Goal: Communication & Community: Answer question/provide support

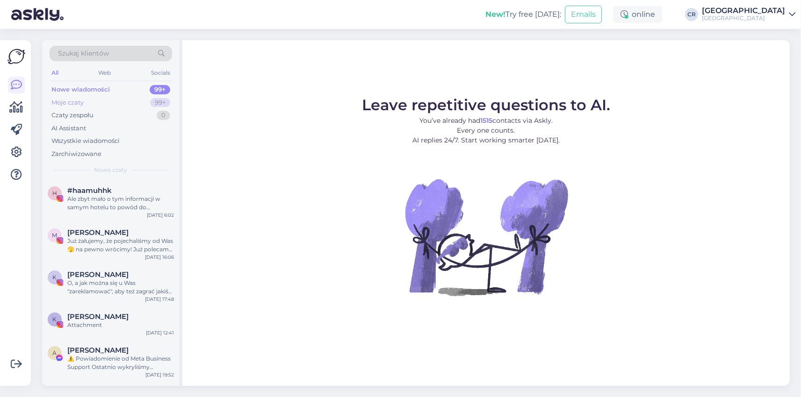
click at [95, 99] on div "Moje czaty 99+" at bounding box center [111, 102] width 123 height 13
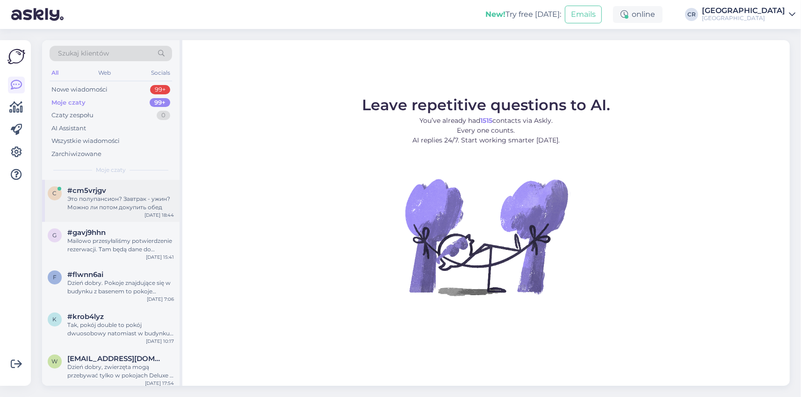
click at [115, 196] on div "Это полупансион? Завтрак - ужин? Можно ли потом докупить обед" at bounding box center [120, 203] width 107 height 17
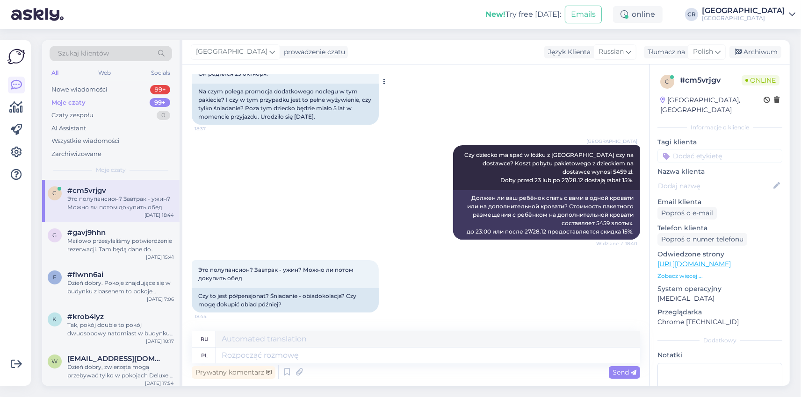
scroll to position [2713, 0]
click at [225, 357] on textarea at bounding box center [428, 356] width 424 height 16
type textarea "Pobyt"
type textarea "Оставаться"
type textarea "Pobyt jest z"
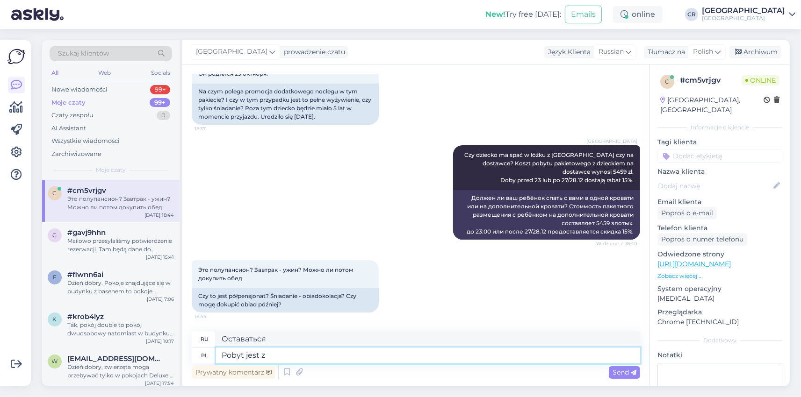
type textarea "Пребывание - это"
type textarea "Pobyt jest ze"
type textarea "Пребывание с"
type textarea "Pobyt jest ze śniadaniem"
type textarea "В стоимость проживания включен завтрак."
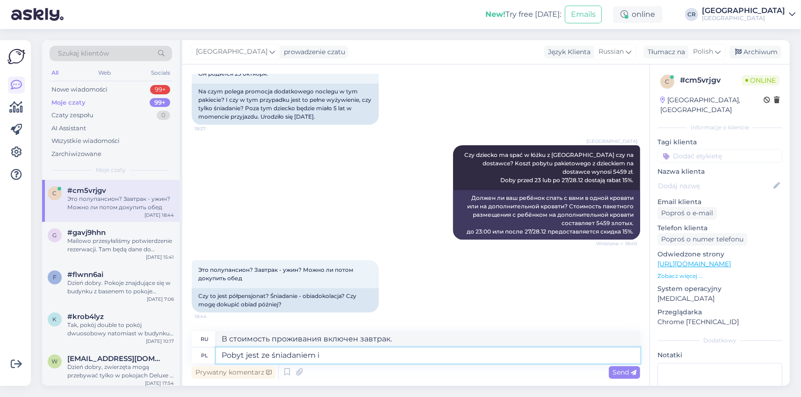
type textarea "Pobyt jest ze śniadaniem i"
type textarea "В стоимость проживания входит завтрак и"
type textarea "Pobyt jest ze śniadaniem i obiadokolacją"
type textarea "В стоимость проживания включены завтрак и ужин."
type textarea "Pobyt jest ze śniadaniem i obiadokolacją. W trakcie dnia m"
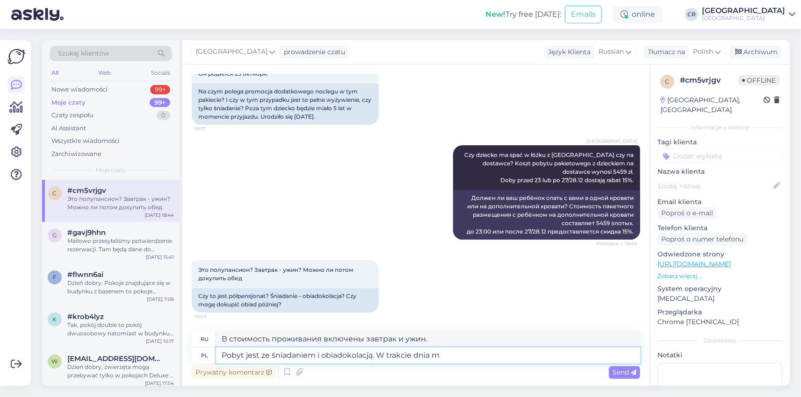
type textarea "В стоимость проживания включены завтрак и ужин. В течение дня"
type textarea "Pobyt jest ze śniadaniem i obiadokolacją. W trakcie dnia można sk"
type textarea "В стоимость проживания включены завтрак и ужин. В течение дня вы можете"
type textarea "Pobyt jest ze śniadaniem i obiadokolacją. W trakcie dnia można skorzystać"
type textarea "В стоимость проживания включены завтрак и ужин. В течение дня вы можете восполь…"
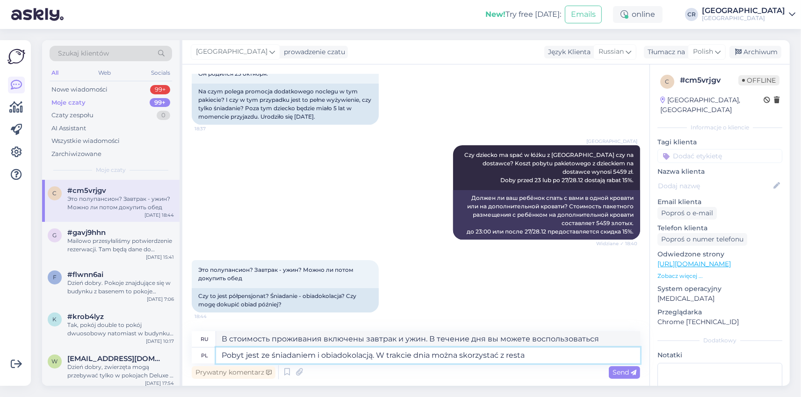
type textarea "Pobyt jest ze śniadaniem i obiadokolacją. W trakcie dnia można skorzystać z res…"
type textarea "В стоимость проживания включены завтрак и ужин. В течение дня вы можете восполь…"
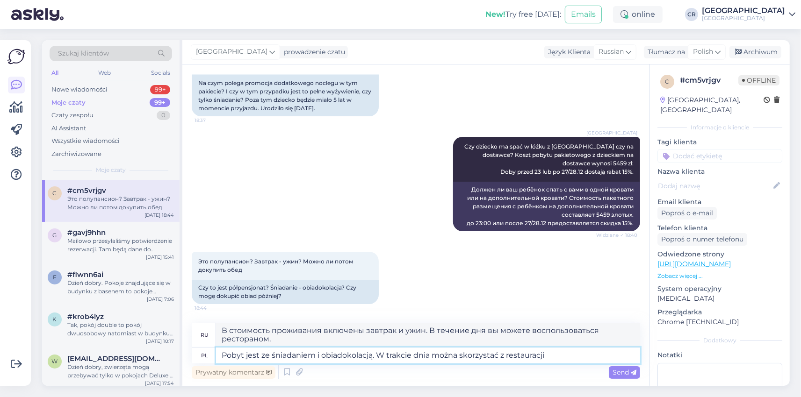
type textarea "Pobyt jest ze śniadaniem i obiadokolacją. W trakcie dnia można skorzystać z res…"
type textarea "В стоимость проживания включены завтрак и ужин. В течение дня гости могут пообе…"
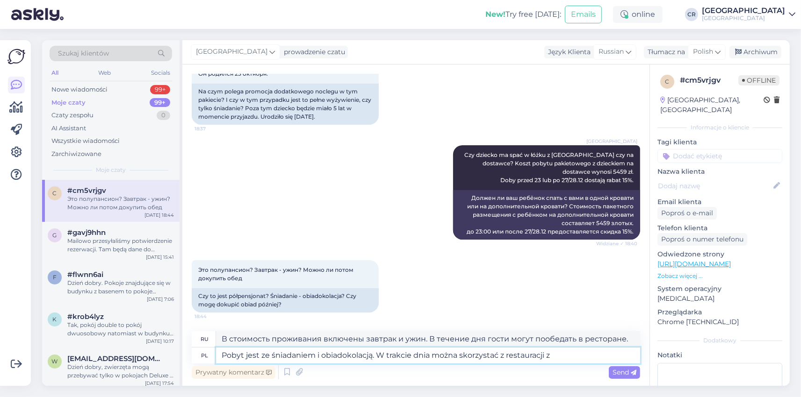
type textarea "Pobyt jest ze śniadaniem i obiadokolacją. W trakcie dnia można skorzystać z res…"
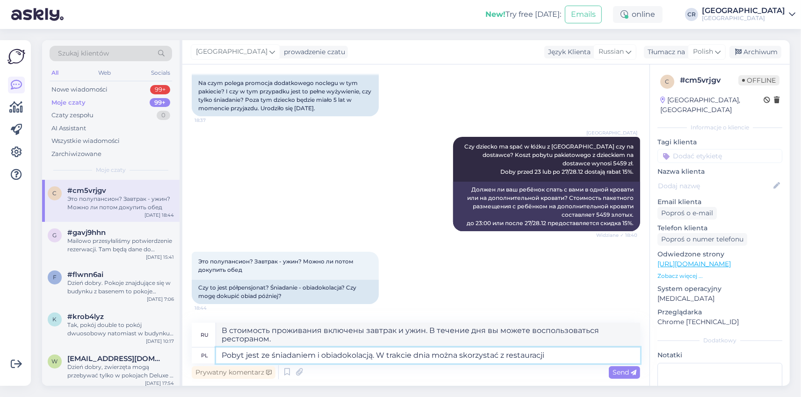
type textarea "В стоимость проживания включены завтрак и ужин. В течение дня гости могут пообе…"
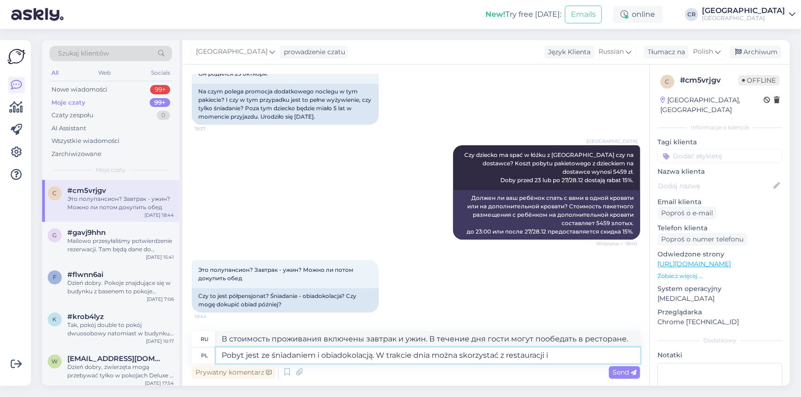
type textarea "Pobyt jest ze śniadaniem i obiadokolacją. W trakcie dnia można skorzystać z res…"
type textarea "В стоимость проживания включены завтрак и ужин. В течение дня гости могут польз…"
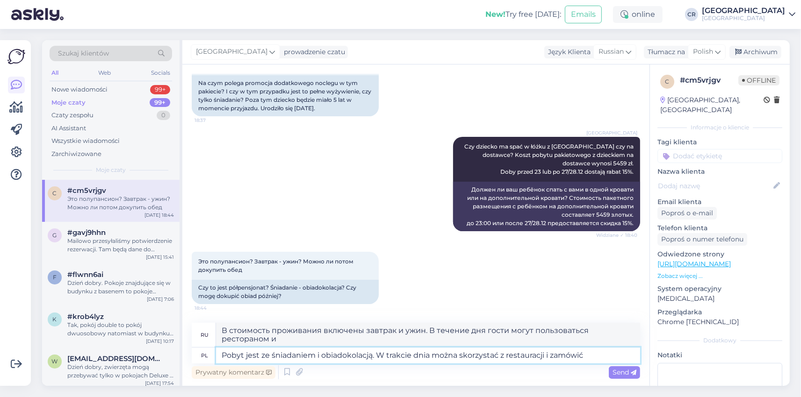
type textarea "Pobyt jest ze śniadaniem i obiadokolacją. W trakcie dnia można skorzystać z res…"
type textarea "В стоимость проживания включены завтрак и ужин. В течение дня вы можете восполь…"
type textarea "Pobyt jest ze śniadaniem i obiadokolacją. W trakcie dnia można skorzystać z res…"
type textarea "В стоимость проживания включены завтрак и ужин. В течение дня вы можете восполь…"
type textarea "Pobyt jest ze śniadaniem i obiadokolacją. W trakcie dnia można skorzystać z res…"
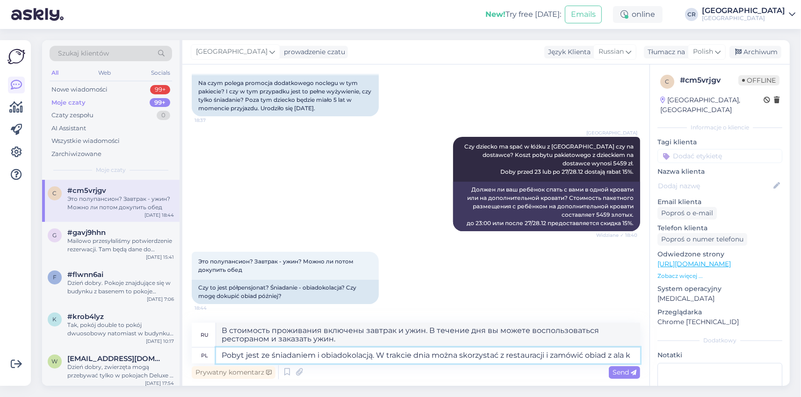
type textarea "В стоимость проживания включены завтрак и ужин. В течение дня вы можете восполь…"
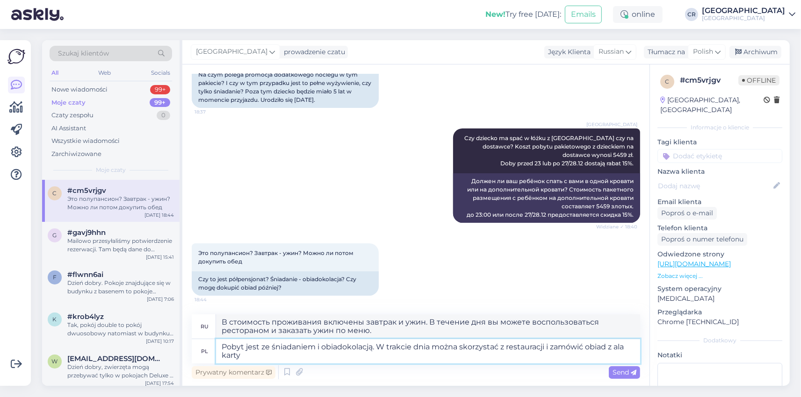
type textarea "Pobyt jest ze śniadaniem i obiadokolacją. W trakcie dnia można skorzystać z res…"
type textarea "В стоимость проживания включены завтрак и ужин. В течение дня гости могут посет…"
type textarea "Pobyt jest ze śniadaniem i obiadokolacją. W trakcie dnia można skorzystać z res…"
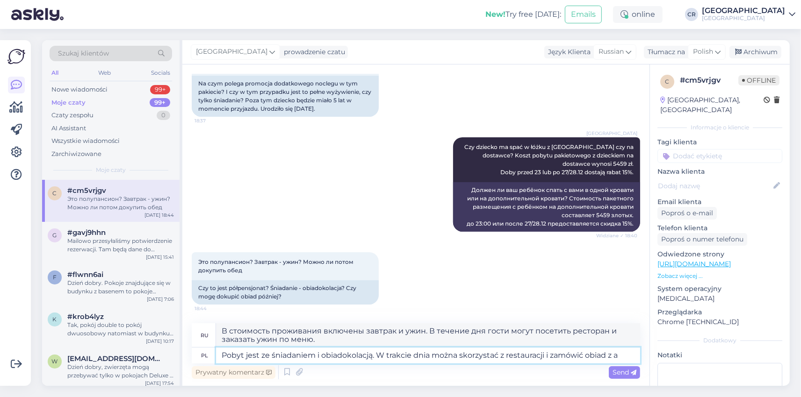
type textarea "В стоимость проживания включены завтрак и ужин. В течение дня вы можете восполь…"
type textarea "Pobyt jest ze śniadaniem i obiadokolacją. W trakcie dnia można skorzystać z res…"
type textarea "В стоимость проживания включены завтрак и ужин. В течение дня вы можете восполь…"
type textarea "Pobyt jest ze śniadaniem i obiadokolacją. W trakcie dnia można skorzystać z res…"
type textarea "В стоимость проживания включены завтрак и ужин. В течение дня гости могут посет…"
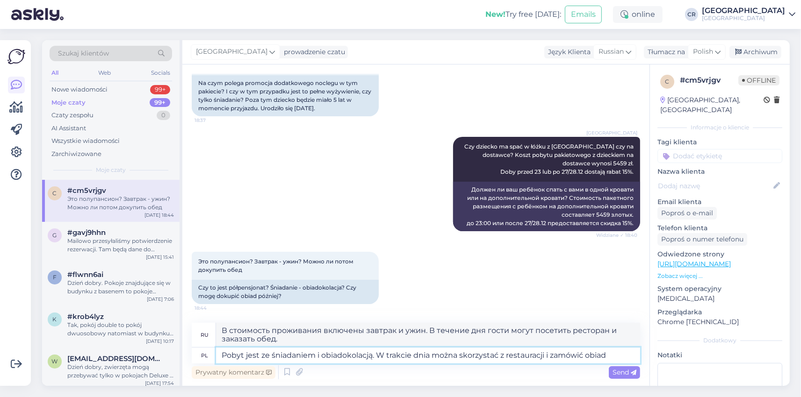
click at [461, 356] on textarea "Pobyt jest ze śniadaniem i obiadokolacją. W trakcie dnia można skorzystać z res…" at bounding box center [428, 356] width 424 height 16
click at [464, 358] on textarea "Pobyt jest ze śniadaniem i obiadokolacją. W trakcie dnia można skorzystać z res…" at bounding box center [428, 356] width 424 height 16
click at [461, 357] on textarea "Pobyt jest ze śniadaniem i obiadokolacją. W trakcie dnia można skorzystać z res…" at bounding box center [428, 356] width 424 height 16
type textarea "Pobyt jest ze śniadaniem i obiadokolacją. W trakcie dnia można dodskorzystać z …"
type textarea "В стоимость проживания включены завтрак и ужин. В течение дня гости могут пообе…"
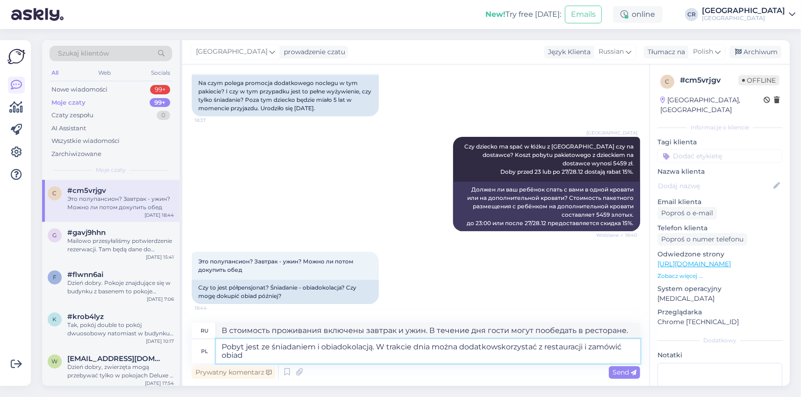
type textarea "Pobyt jest ze śniadaniem i obiadokolacją. W trakcie dnia można dodatkowoskorzys…"
type textarea "В стоимость проживания включены завтрак и ужин. В течение дня гости также могут…"
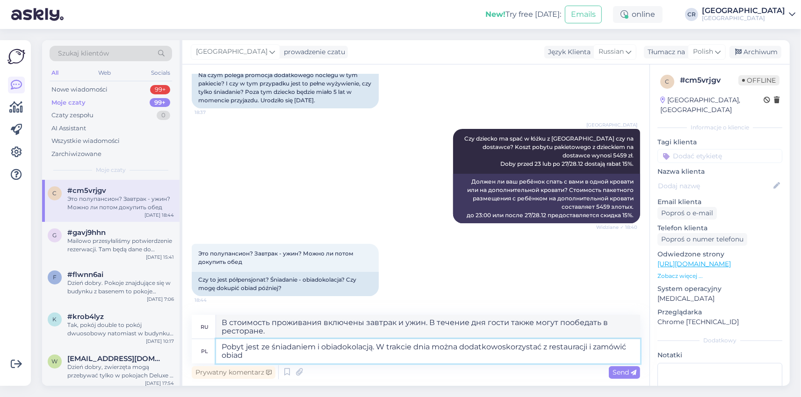
type textarea "Pobyt jest ze śniadaniem i obiadokolacją. W trakcie dnia można dodatkowo skorzy…"
type textarea "В стоимость проживания включены завтрак и ужин. В течение дня гости также могут…"
click at [247, 357] on textarea "Pobyt jest ze śniadaniem i obiadokolacją. W trakcie dnia można dodatkowo skorzy…" at bounding box center [428, 351] width 424 height 24
type textarea "Pobyt jest ze śniadaniem i obiadokolacją. W trakcie dnia można dodatkowo skorzy…"
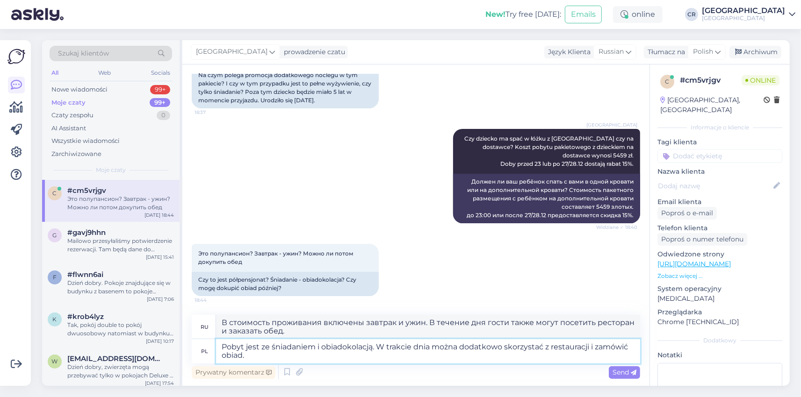
scroll to position [2721, 0]
type textarea "В стоимость проживания включены завтрак и ужин. В течение дня гости также могут…"
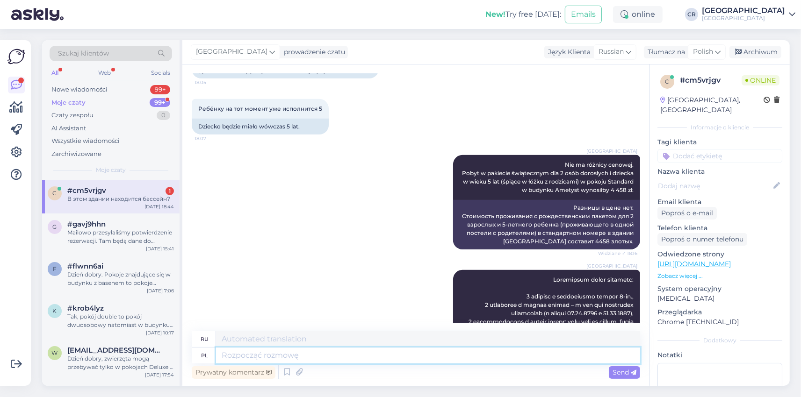
scroll to position [474, 0]
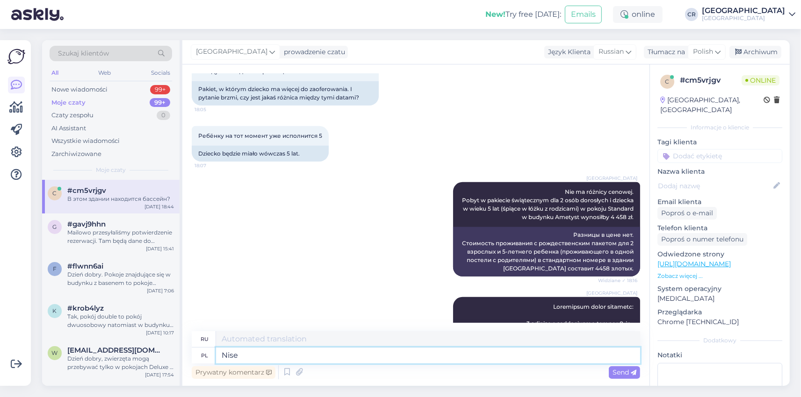
type textarea "Nis"
type textarea "Найз"
type textarea "Niestety"
type textarea "К сожалению"
type textarea "Niestety w"
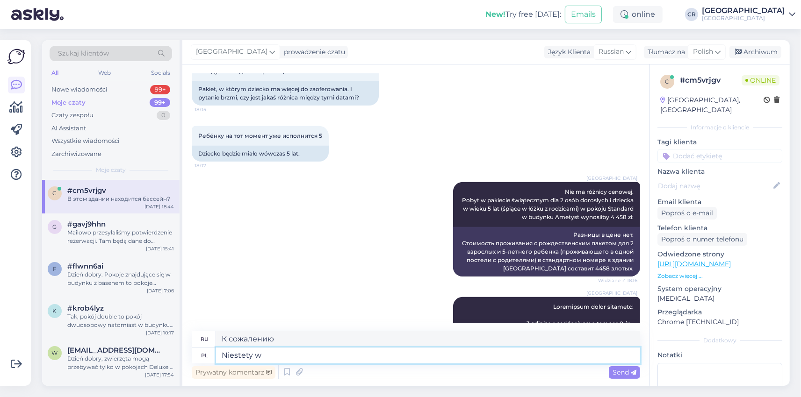
type textarea "К сожалению, в"
type textarea "Niestety w budynku"
type textarea "К сожалению, в здании"
type textarea "Niestety w budynku Ametyst"
type textarea "К сожалению, в здании «Аметист»"
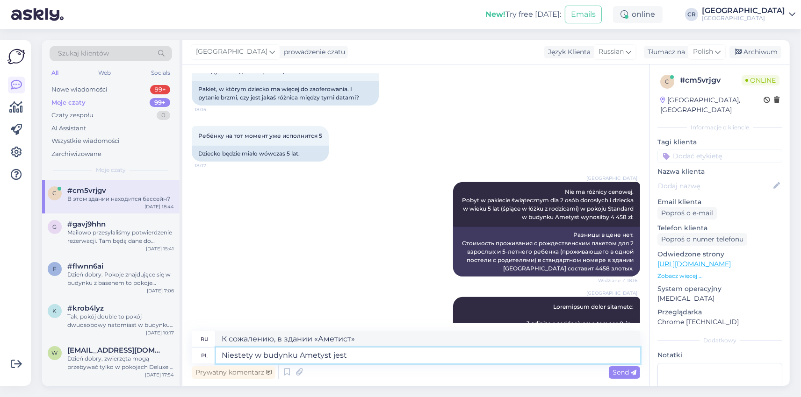
type textarea "Niestety w budynku Ametyst jest r"
type textarea "К сожалению, есть здание под названием Аметист."
type textarea "Niestety w budynku [GEOGRAPHIC_DATA] jest restauracja"
type textarea "К сожалению, в здании «Аметист» есть ресторан."
type textarea "Niestety w budynku [GEOGRAPHIC_DATA] jest restauracja. Basen z"
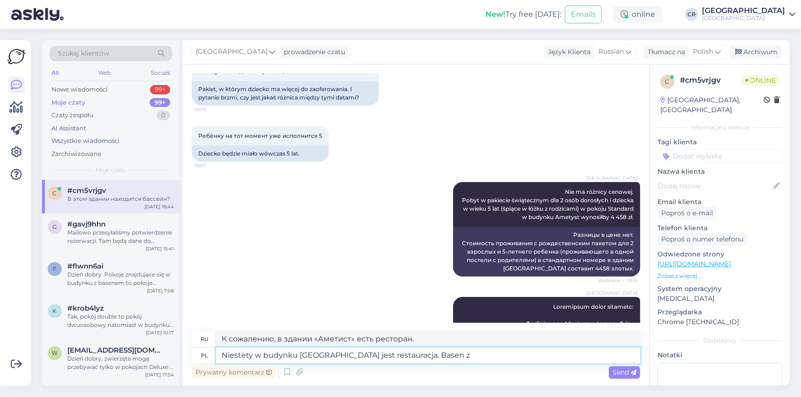
type textarea "К сожалению, в здании «Аметист» есть ресторан. Бассейн."
type textarea "Niestety w budynku [GEOGRAPHIC_DATA] jest restauracja. Basen znajduje s"
type textarea "К сожалению, в здании «Аметист» есть ресторан. Бассейн расположен"
type textarea "Niestety w budynku [GEOGRAPHIC_DATA] jest restauracja. Basen znajduje się w"
type textarea "К сожалению, в здании «Аметист» есть ресторан. Бассейн находится в…"
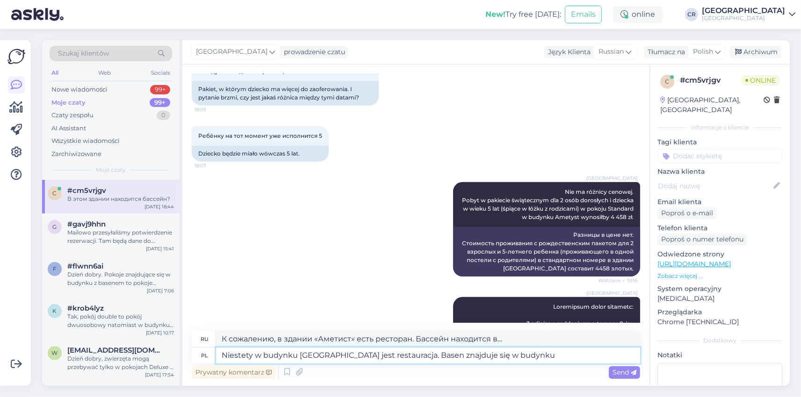
type textarea "Niestety w budynku [GEOGRAPHIC_DATA] jest restauracja. Basen znajduje się w bud…"
type textarea "К сожалению, в здании «Аметист» есть ресторан. Бассейн находится там же."
type textarea "Niestety w budynku [GEOGRAPHIC_DATA] jest restauracja. Basen znajduje się w bud…"
type textarea "К сожалению, ресторан находится в здании «Аметист». Бассейн — в здании «Минерал…"
type textarea "Niestety w budynku [GEOGRAPHIC_DATA] jest restauracja. Basen znajduje się w bud…"
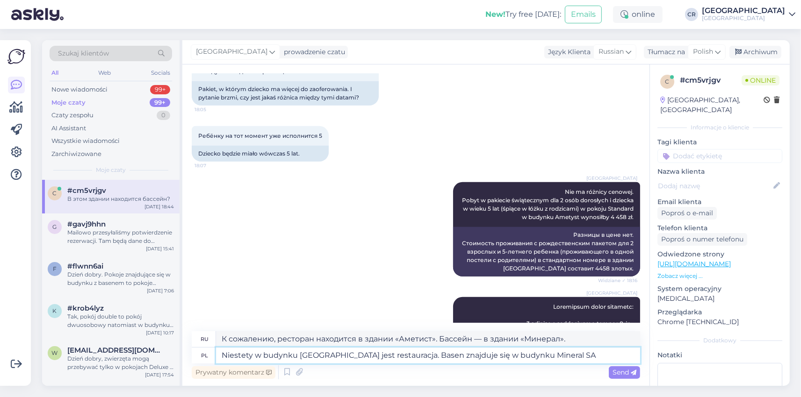
type textarea "К сожалению, ресторан находится в здании «Аметист». Бассейн — в здании «[GEOGRA…"
type textarea "Niestety w budynku [GEOGRAPHIC_DATA] jest restauracja. Basen znajduje się w bud…"
type textarea "К сожалению, в здании «Аметист» есть ресторан. Бассейн находится в здании «[GEO…"
type textarea "Niestety w budynku [GEOGRAPHIC_DATA] jest restauracja. Basen znajduje się w bud…"
type textarea "К сожалению, в здании «Аметист» есть ресторан. Бассейн находится в здании «Мине…"
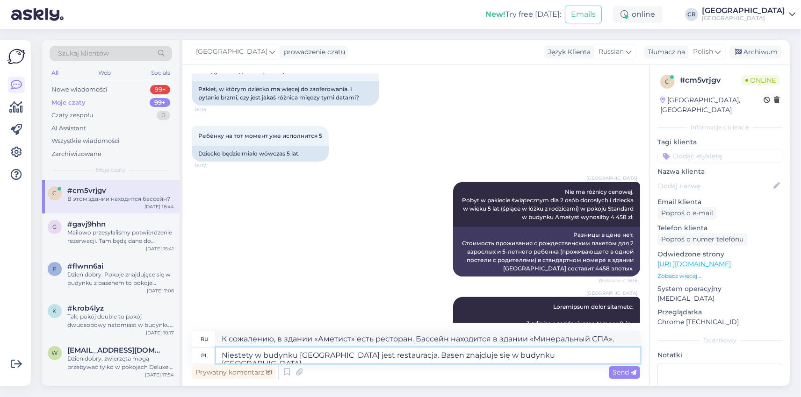
click at [253, 355] on textarea "Niestety w budynku [GEOGRAPHIC_DATA] jest restauracja. Basen znajduje się w bud…" at bounding box center [428, 356] width 424 height 16
type textarea "Niestety nie, w budynku Ametyst jest restauracja. Basen znajduje się w budynku …"
type textarea "К сожалению, нет. В здании «Аметист» есть ресторан. Бассейн находится в здании …"
type textarea "Niestety nie, w budynku Ametyst jest restauracja. Basen znajduje się w budynku …"
click at [623, 373] on span "Send" at bounding box center [625, 372] width 24 height 8
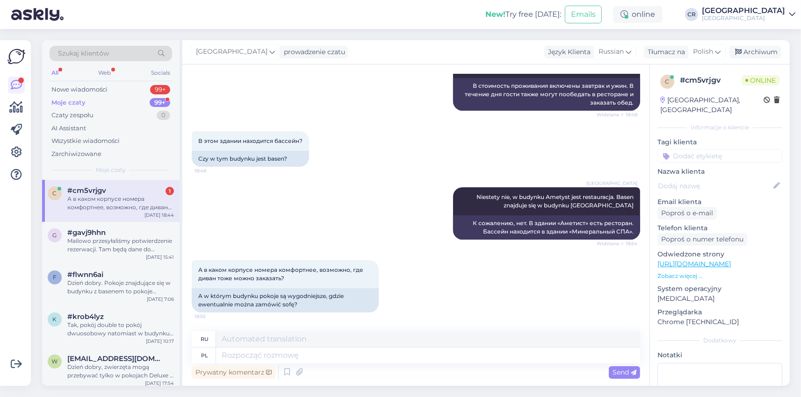
scroll to position [2996, 0]
click at [224, 358] on textarea at bounding box center [428, 356] width 424 height 16
type textarea "Pokoje"
type textarea "Комнаты"
type textarea "Pokoje we"
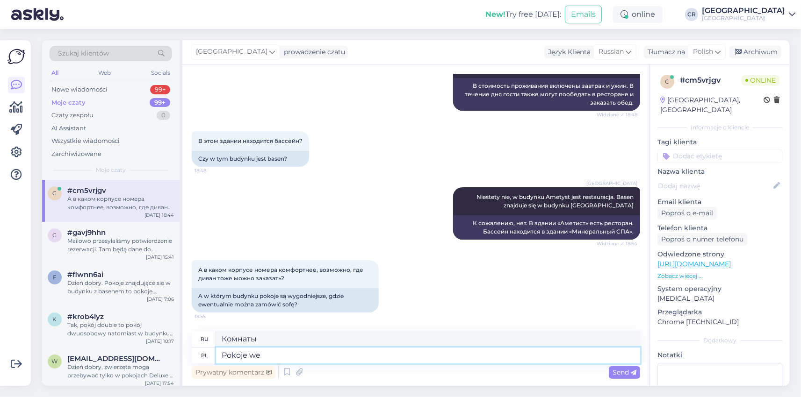
type textarea "Комнаты в"
type textarea "Pokoje we wszystkich"
type textarea "Номера во всех"
type textarea "Pokoje we wszystkich budynkach s"
type textarea "Комнаты во всех зданиях"
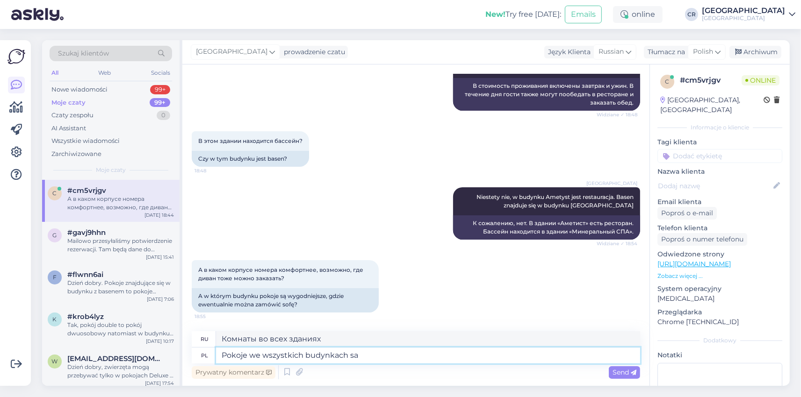
type textarea "Pokoje we wszystkich budynkach sa"
type textarea "Номера во всех зданиях"
type textarea "Pokoje we wszystkich budynkach sa bardzo"
type textarea "Номера во всех зданиях очень"
type textarea "Pokoje we wszystkich budynkach sa bardzo do"
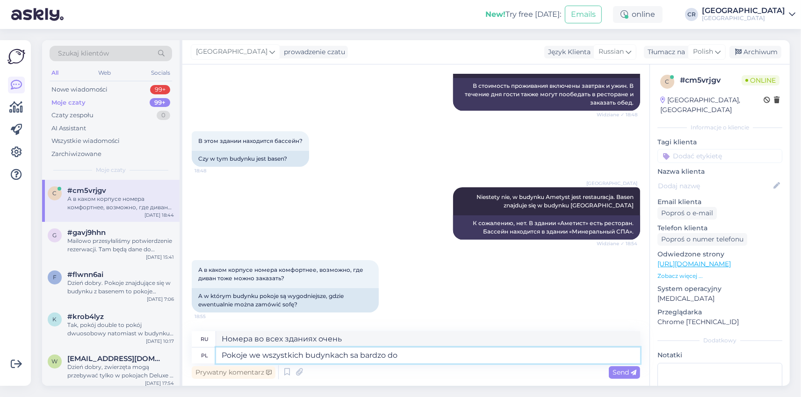
type textarea "Номера во всех зданиях очень хорошие."
type textarea "Pokoje we wszystkich budynkach sa bardzo do siebie"
type textarea "[PERSON_NAME] во всех зданиях очень похожи друг на друга."
type textarea "Pokoje we wszystkich budynkach sa bardzo do siebie podobne. Najwiecej p"
type textarea "Комнаты во всех зданиях очень похожи друг на друга."
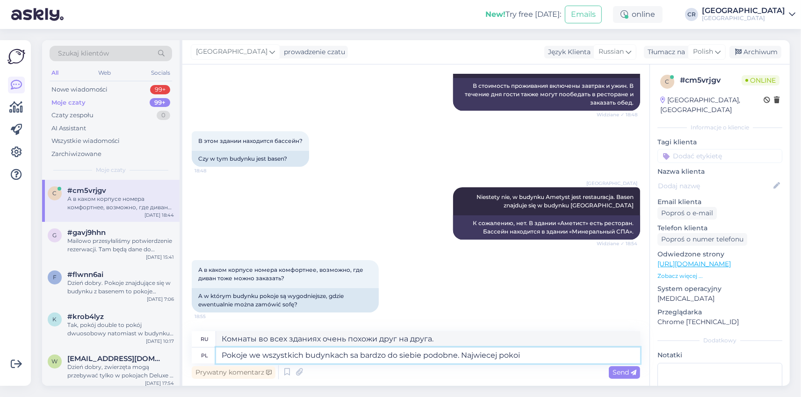
type textarea "Pokoje we wszystkich budynkach sa bardzo do siebie podobne. Najwiecej pokoi z"
type textarea "[PERSON_NAME] во всех зданиях очень похожи друг на друга. Большинство номеров"
type textarea "Pokoje we wszystkich budynkach sa bardzo do siebie podobne. Najwiecej pokoi z s"
type textarea "[PERSON_NAME] во всех зданиях очень похожи друг на друга. В большинстве номеров…"
type textarea "Pokoje we wszystkich budynkach sa bardzo do siebie podobne. Najwiecej pokoi z s…"
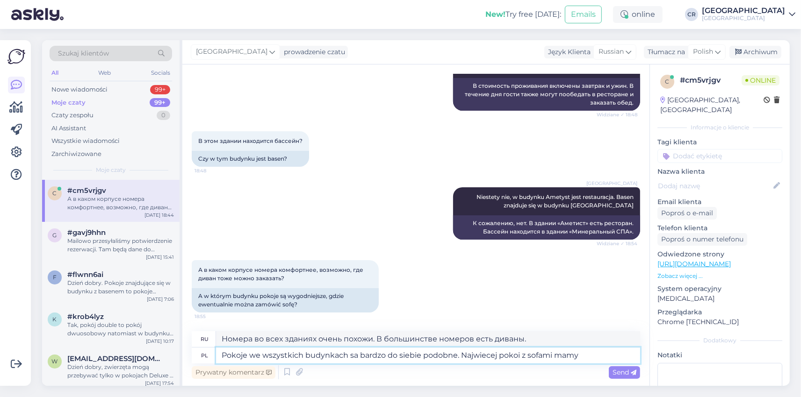
type textarea "Номера во всех зданиях очень похожи. У нас больше всего номеров с диванами."
type textarea "Pokoje we wszystkich budynkach sa bardzo do siebie podobne. Najwiecej pokoi z s…"
type textarea "Номера во всех зданиях очень похожи. Большинство номеров с диванами — типа"
type textarea "Pokoje we wszystkich budynkach sa bardzo do siebie podobne. Najwiecej pokoi z s…"
type textarea "Номера во всех зданиях очень похожи. Большинство номеров с диванами — стандартн…"
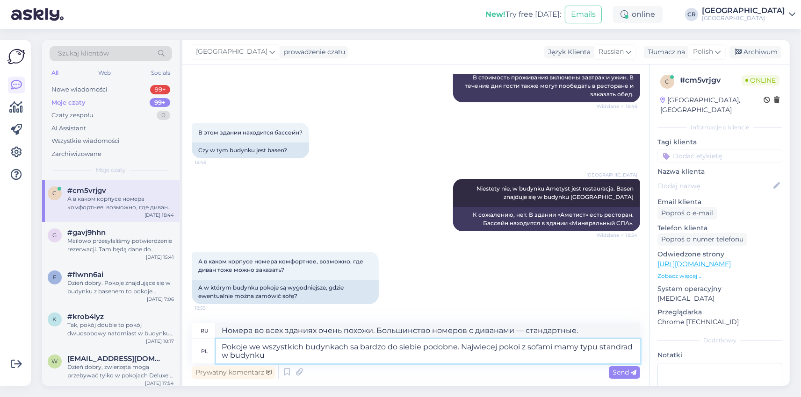
type textarea "Pokoje we wszystkich budynkach sa bardzo do siebie podobne. Najwiecej pokoi z s…"
type textarea "Номера во всех зданиях очень похожи. В стандартных номерах больше всего диванов."
type textarea "Pokoje we wszystkich budynkach sa bardzo do siebie podobne. Najwiecej pokoi z s…"
type textarea "Номера во всех зданиях очень похожи. В здании «Аметист» самые стандартные номер…"
click at [601, 347] on textarea "Pokoje we wszystkich budynkach sa bardzo do siebie podobne. Najwięcej pokoi z s…" at bounding box center [428, 351] width 424 height 24
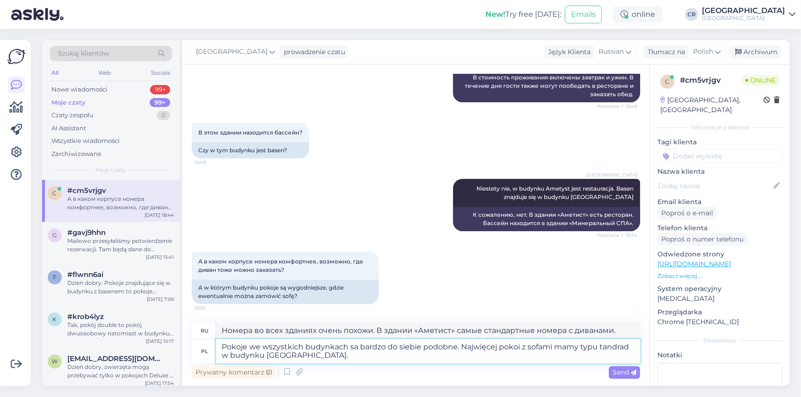
type textarea "Pokoje we wszystkich budynkach sa bardzo do siebie podobne. Najwięcej pokoi z s…"
type textarea "Номера во всех зданиях очень похожи. Стандартные номера с диванами чаще всего в…"
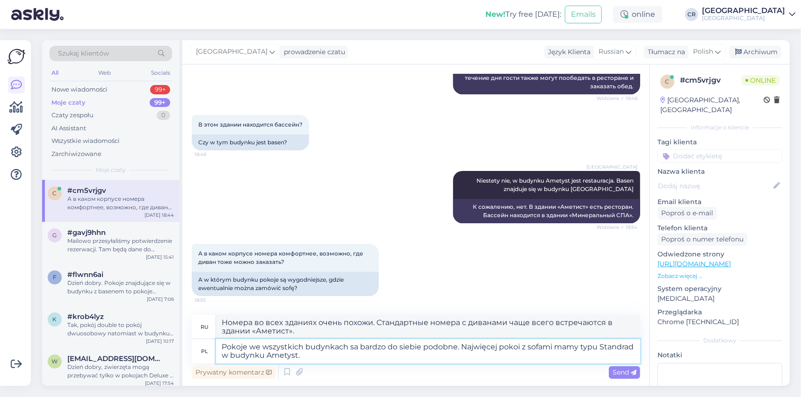
click at [352, 351] on textarea "Pokoje we wszystkich budynkach sa bardzo do siebie podobne. Najwięcej pokoi z s…" at bounding box center [428, 351] width 424 height 24
click at [317, 355] on textarea "Pokoje we wszystkich budynkach są bardzo do siebie podobne. Najwięcej pokoi z s…" at bounding box center [428, 351] width 424 height 24
type textarea "Pokoje we wszystkich budynkach są bardzo do siebie podobne. Najwięcej pokoi z s…"
type textarea "[PERSON_NAME] во всех корпусах очень похожи. Стандартные номера с диванами чаще…"
type textarea "Pokoje we wszystkich budynkach są bardzo do siebie podobne. Najwięcej pokoi z s…"
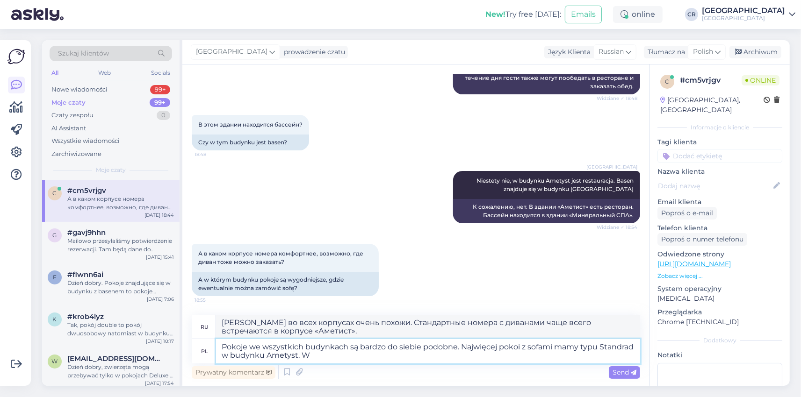
type textarea "Номера во всех зданиях очень похожи. Стандартные номера с диванами чаще всего в…"
type textarea "Pokoje we wszystkich budynkach są bardzo do siebie podobne. Najwięcej pokoi z s…"
type textarea "Номера во всех зданиях очень похожи. Наиболее распространённые номера с диванам…"
type textarea "Pokoje we wszystkich budynkach są bardzo do siebie podobne. Najwięcej pokoi z s…"
type textarea "Номера во всех зданиях очень похожи. Наиболее распространённые номера с диванам…"
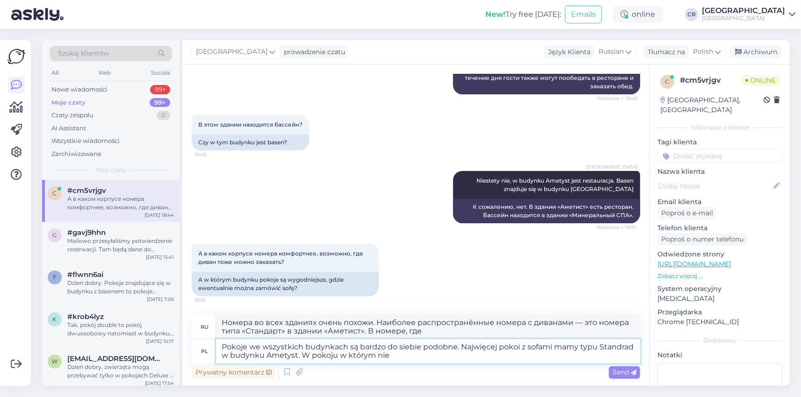
type textarea "Pokoje we wszystkich budynkach są bardzo do siebie podobne. Najwięcej pokoi z s…"
type textarea "Номера во всех зданиях очень похожи. Наиболее распространённые номера с диванам…"
type textarea "Pokoje we wszystkich budynkach są bardzo do siebie podobne. Najwięcej pokoi z s…"
type textarea "Номера во всех зданиях очень похожи. Наиболее распространённые номера с диванам…"
type textarea "Pokoje we wszystkich budynkach są bardzo do siebie podobne. Najwięcej pokoi z s…"
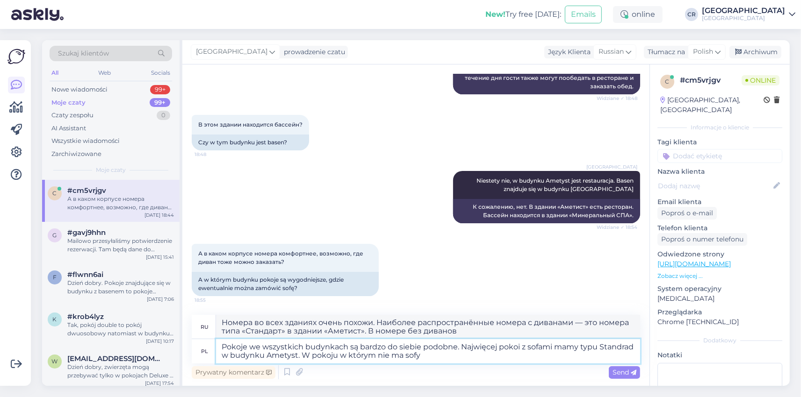
type textarea "[PERSON_NAME] во всех корпусах очень похожи. Стандартные номера с диванами чаще…"
type textarea "Pokoje we wszystkich budynkach są bardzo do siebie podobne. Najwięcej pokoi z s…"
type textarea "Номера во всех зданиях очень похожи. Стандартные номера с диванами чаще всего в…"
type textarea "Pokoje we wszystkich budynkach są bardzo do siebie podobne. Najwięcej pokoi z s…"
type textarea "Номера во всех зданиях очень похожи. Номер категории «Стандарт», с наибольшим к…"
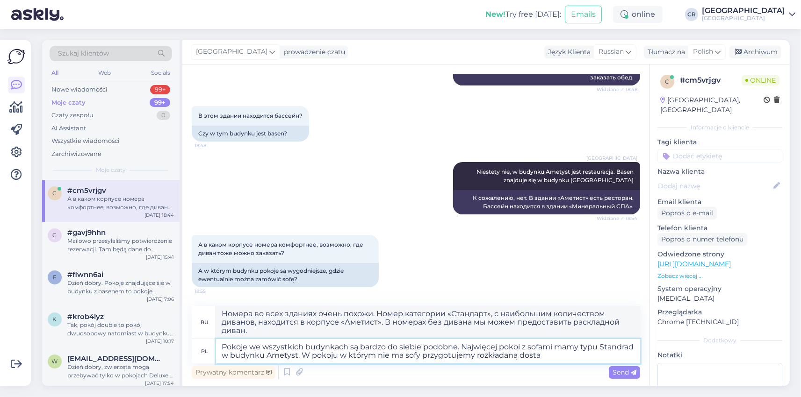
type textarea "Pokoje we wszystkich budynkach są bardzo do siebie podobne. Najwięcej pokoi z s…"
type textarea "Номера во всех зданиях очень похожи. В здании «Аметист» больше всего стандартны…"
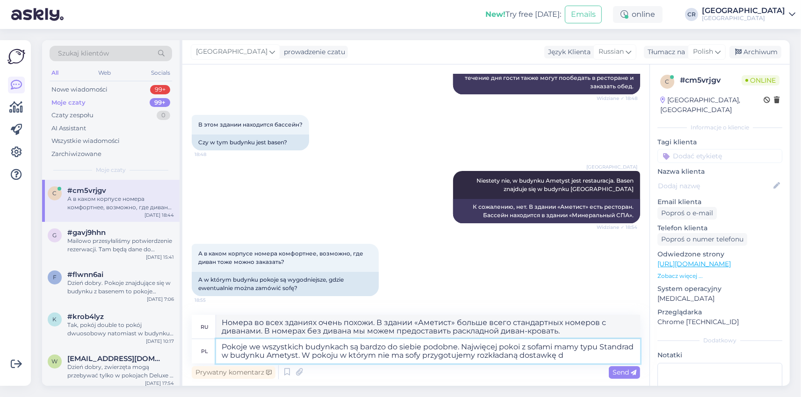
type textarea "Pokoje we wszystkich budynkach są bardzo do siebie podobne. Najwięcej pokoi z s…"
type textarea "[PERSON_NAME] во всех корпусах очень похожи. Стандартные номера с диванами чаще…"
type textarea "Pokoje we wszystkich budynkach są bardzo do siebie podobne. Najwięcej pokoi z s…"
type textarea "Номера во всех зданиях очень похожи. В здании «Аметист» больше всего стандартны…"
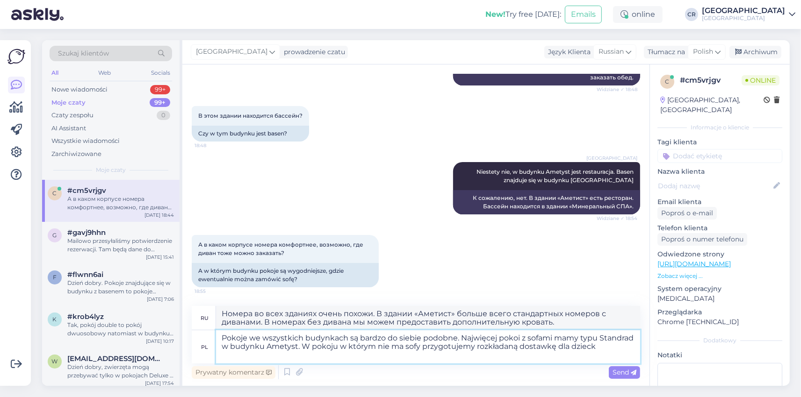
type textarea "Pokoje we wszystkich budynkach są bardzo do siebie podobne. Najwięcej pokoi z s…"
type textarea "[PERSON_NAME] во всех корпусах очень похожи. Стандартные номера с диванами чаще…"
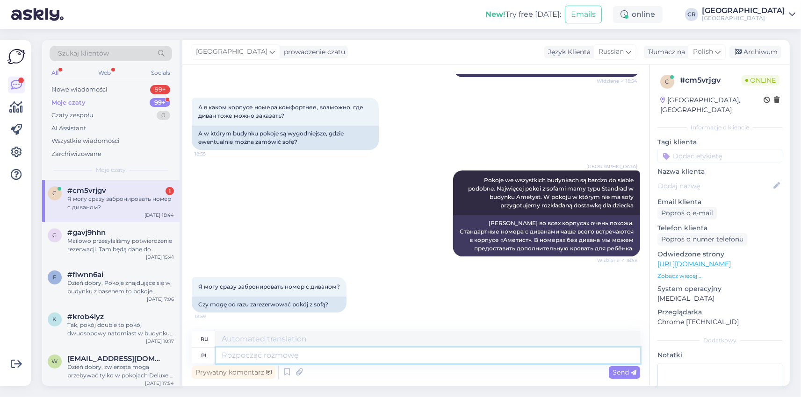
scroll to position [3159, 0]
type textarea "jeśl"
type textarea "если"
type textarea "j"
type textarea "Na"
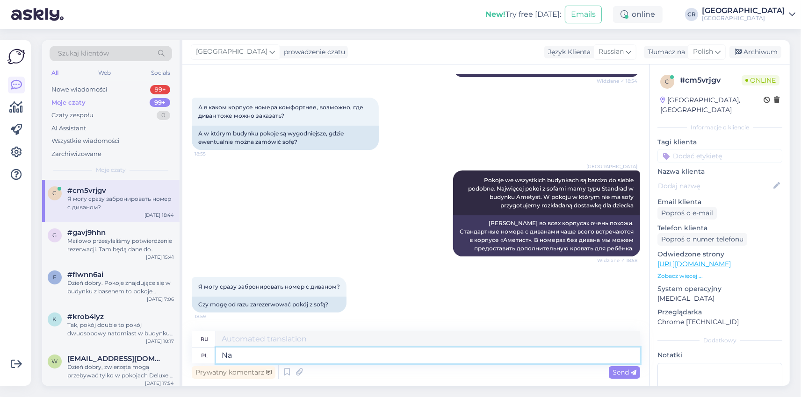
type textarea "На"
type textarea "Na ten"
type textarea "На этом"
type textarea "Na ten momemt m"
type textarea "В этот момент"
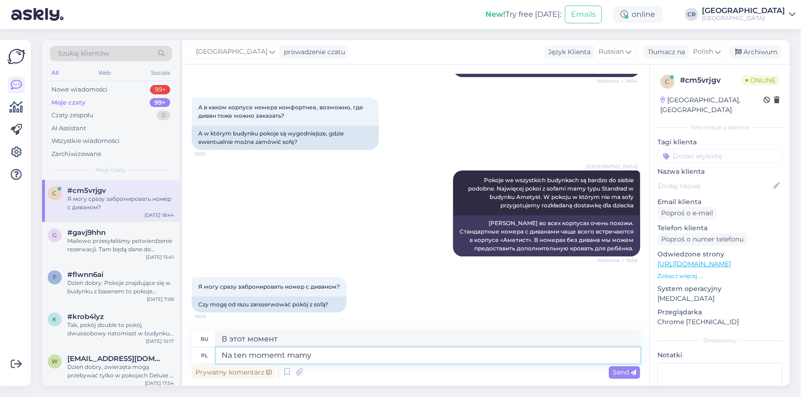
type textarea "Na ten momemt mamy"
type textarea "На данный момент у нас есть"
type textarea "Na ten momemt mamy jeszcze d"
type textarea "На данный момент у нас еще есть"
type textarea "Na ten momemt mamy jeszcze dostępny o"
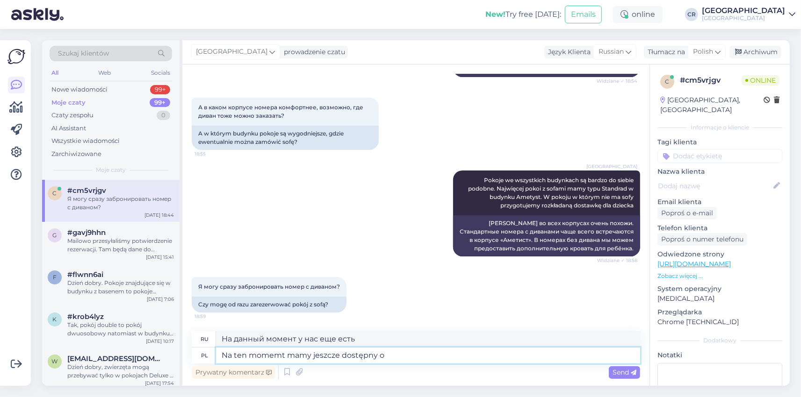
type textarea "На данный момент он у нас все еще доступен."
type textarea "Na ten momemt mamy jeszcze dostępny ostatni p"
type textarea "На данный момент у нас остался последний доступный экземпляр."
type textarea "Na ten momemt mamy jeszcze dostępny ostatni pokój z"
type textarea "На данный момент у нас еще есть последний свободный номер."
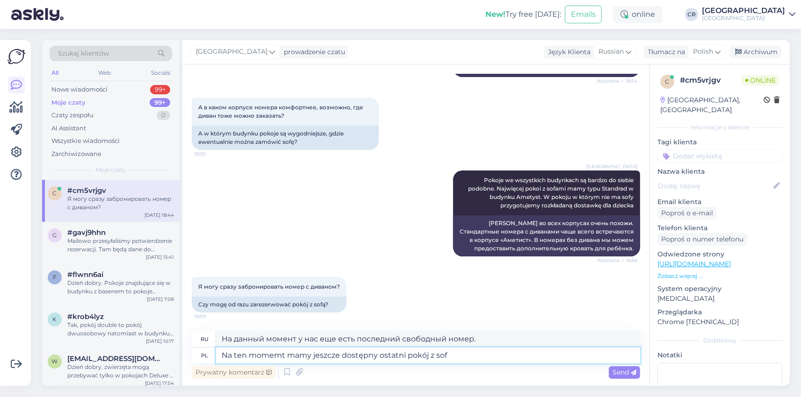
type textarea "Na ten momemt mamy jeszcze dostępny ostatni pokój z sofą"
type textarea "На данный момент у нас осталась последняя свободная комната с диваном."
click at [279, 358] on textarea "Na ten momemt mamy jeszcze dostępny ostatni pokój z sofą" at bounding box center [428, 356] width 424 height 16
drag, startPoint x: 286, startPoint y: 355, endPoint x: 236, endPoint y: 359, distance: 50.2
click at [236, 359] on textarea "Na ten momemt mamy jeszcze dostępny ostatni pokój z sofą" at bounding box center [428, 356] width 424 height 16
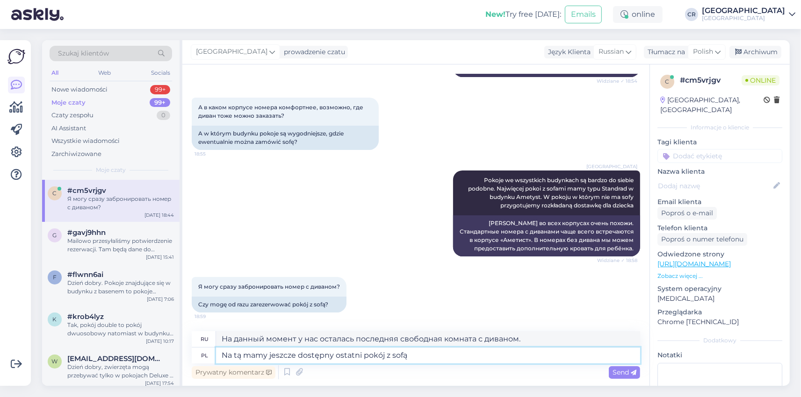
type textarea "Na tąc mamy jeszcze dostępny ostatni pokój z sofą"
type textarea "У нас осталась еще одна свободная комната с диваном."
type textarea "Na tąchwilę mamy jeszcze dostępny ostatni pokój z sofą"
type textarea "На данный момент у нас осталась последняя свободная комната с диваном."
click at [243, 358] on textarea "Na tąchwilę mamy jeszcze dostępny ostatni pokój z sofą" at bounding box center [428, 356] width 424 height 16
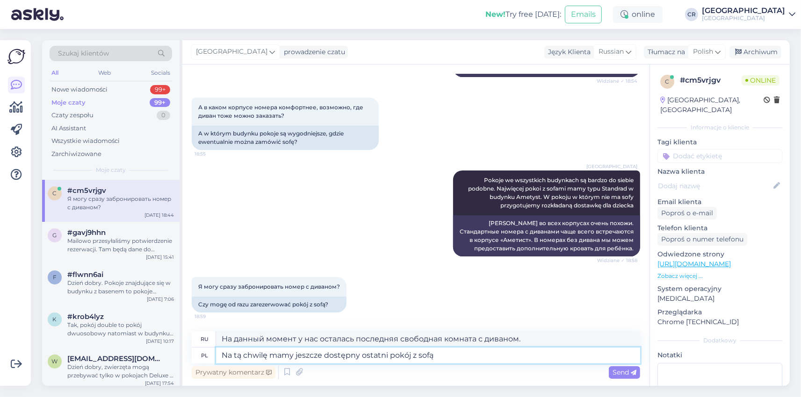
drag, startPoint x: 323, startPoint y: 355, endPoint x: 295, endPoint y: 352, distance: 27.7
click at [295, 352] on textarea "Na tą chwilę mamy jeszcze dostępny ostatni pokój z sofą" at bounding box center [428, 356] width 424 height 16
type textarea "Na tą chwilę mamy dostępny ostatni pokój z sofą"
type textarea "На данный момент у нас остался последний свободный номер с диваном."
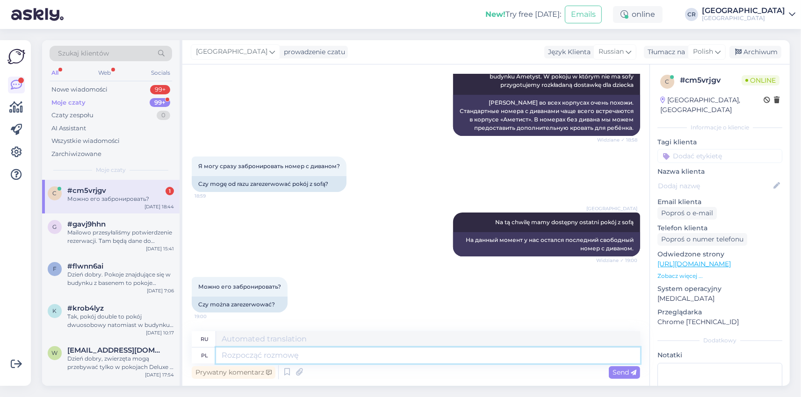
scroll to position [3280, 0]
type textarea "Tak"
type textarea "Да"
type textarea "Tak oczywiście"
type textarea "Да, конечно"
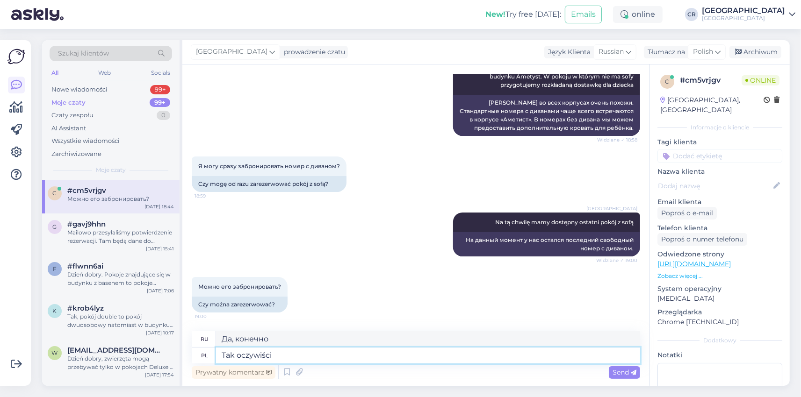
type textarea "Tak oczywiście"
type textarea "Так очевидно"
type textarea "Tak oczywiście. P"
type textarea "Да, конечно."
type textarea "Tak oczywiście. Proszę"
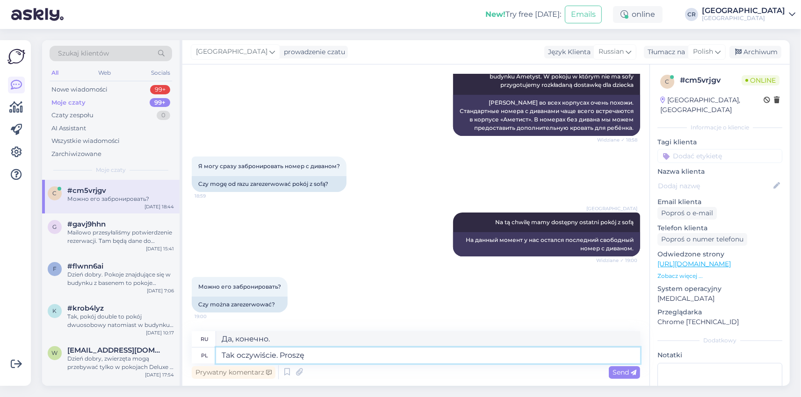
type textarea "Да, конечно. Пожалуйста."
type textarea "Tak oczywiście. Proszę podac a"
type textarea "Да, конечно. Пожалуйста, уточните."
type textarea "Tak oczywiście. Proszę podac adrwe"
type textarea "Да, конечно. Пожалуйста, укажите свой адрес."
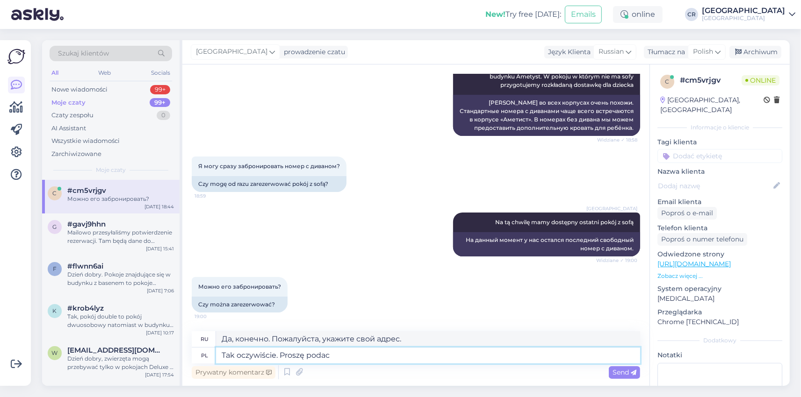
type textarea "Tak oczywiście. Proszę podac"
type textarea "Да, конечно. Пожалуйста, уточните."
type textarea "Tak oczywiście. Proszę podać adres m"
type textarea "Да, конечно. Пожалуйста, укажите свой адрес."
type textarea "Tak oczywiście. Proszę podać adres mail"
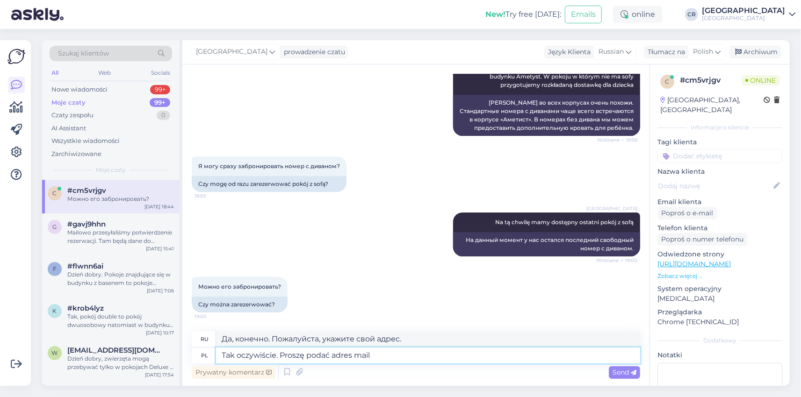
type textarea "Да, конечно. Пожалуйста, укажите свой адрес электронной почты."
type textarea "Tak oczywiście. Proszę podać adres mail imię n"
type textarea "Да, конечно. Пожалуйста, укажите свой адрес электронной почты и имя."
type textarea "Tak oczywiście. Proszę podać adres mail imię, nazwisko,"
type textarea "Да, конечно. Пожалуйста, укажите свой адрес электронной почты, имя, фамилию."
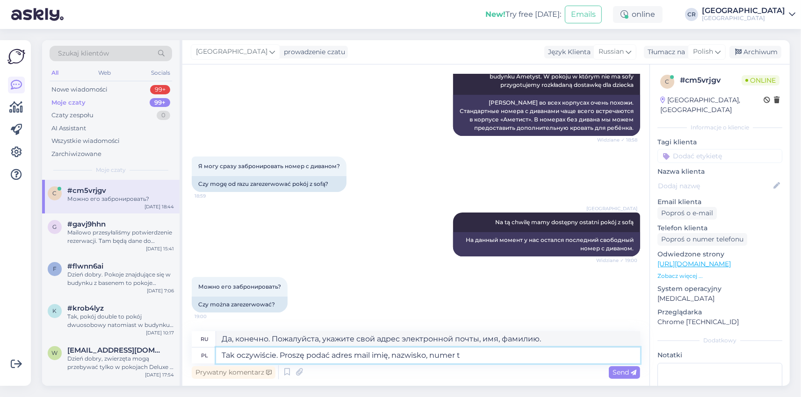
type textarea "Tak oczywiście. Proszę podać adres mail imię, nazwisko, numer te"
type textarea "Да, конечно. Пожалуйста, укажите свой адрес электронной почты, имя, фамилию и н…"
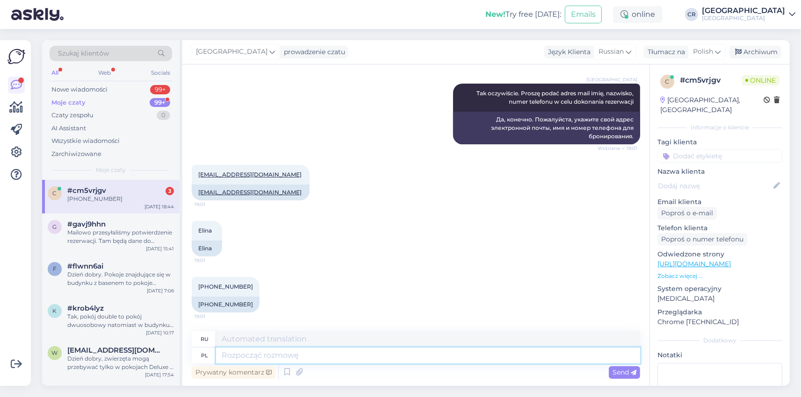
scroll to position [3530, 0]
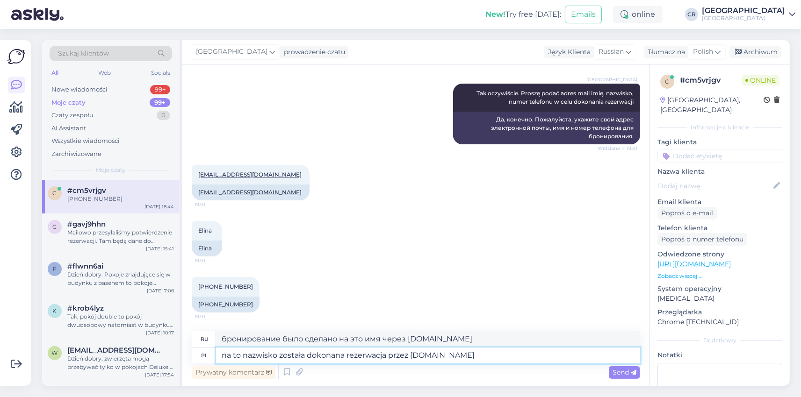
click at [469, 358] on textarea "na to nazwisko została dokonana rezerwacja przez [DOMAIN_NAME]" at bounding box center [428, 356] width 424 height 16
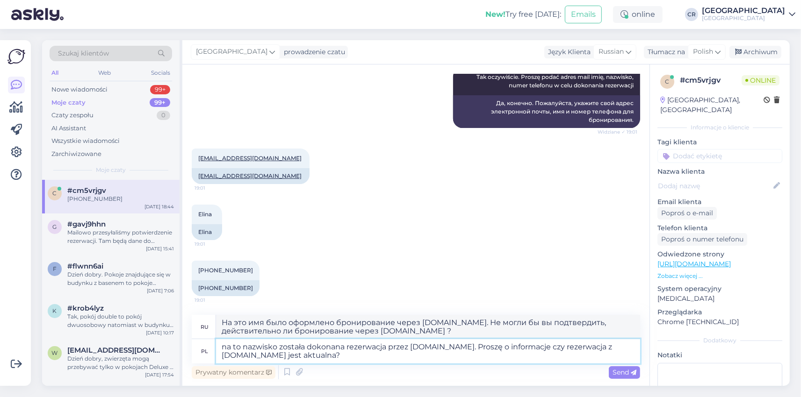
click at [355, 359] on textarea "na to nazwisko została dokonana rezerwacja przez [DOMAIN_NAME]. Proszę o inform…" at bounding box center [428, 351] width 424 height 24
click at [610, 369] on div "Send" at bounding box center [624, 373] width 31 height 13
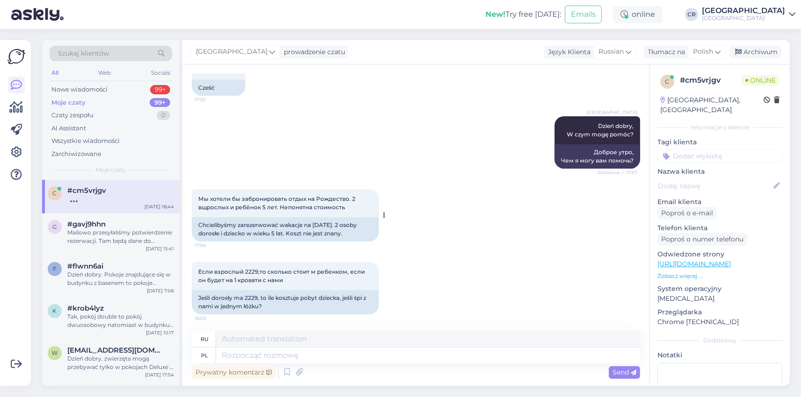
scroll to position [3693, 0]
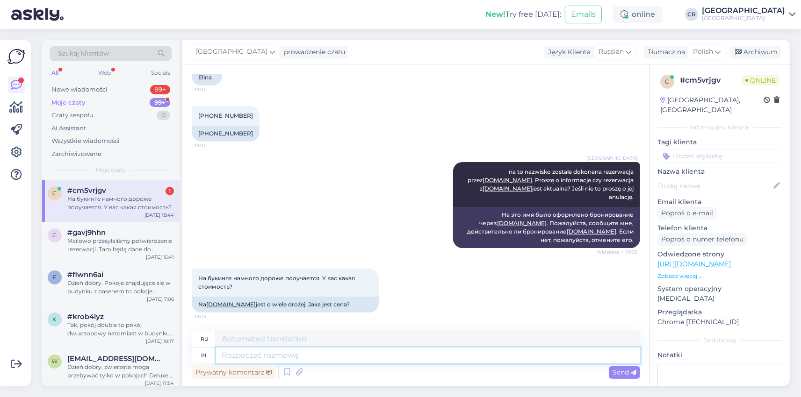
click at [237, 355] on textarea at bounding box center [428, 356] width 424 height 16
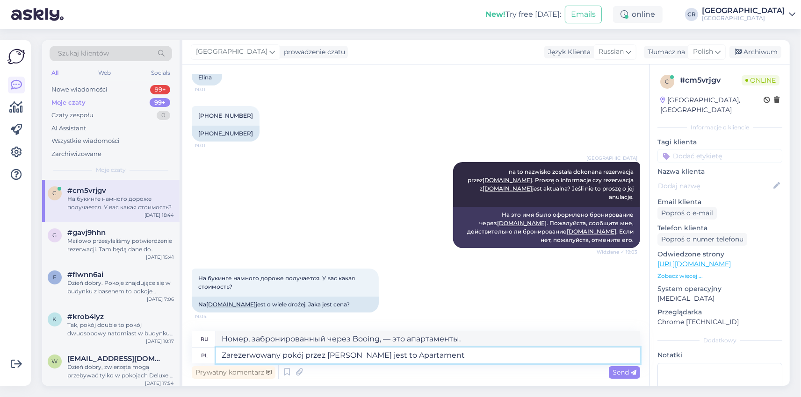
click at [353, 355] on textarea "Zarezerwowany pokój przez [PERSON_NAME] jest to Apartament" at bounding box center [428, 356] width 424 height 16
click at [342, 356] on textarea "Zarezerwowany pokój przez [PERSON_NAME] jest to Apartament" at bounding box center [428, 356] width 424 height 16
click at [435, 353] on textarea "Zarezerwowany pokój przez Booking jest to Apartament" at bounding box center [428, 356] width 424 height 16
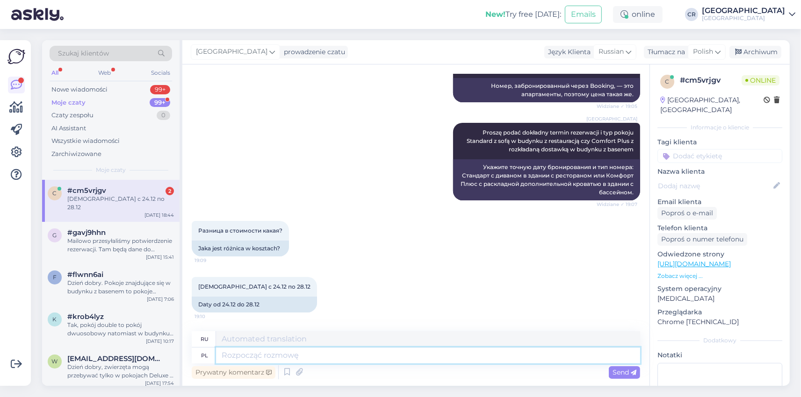
scroll to position [3976, 0]
paste textarea "Pokój Standard budynek Ametyst"
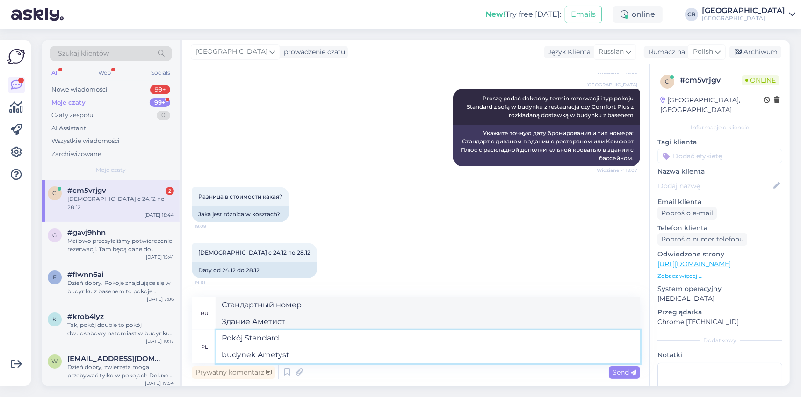
click at [221, 353] on textarea "Pokój Standard budynek Ametyst" at bounding box center [428, 347] width 424 height 33
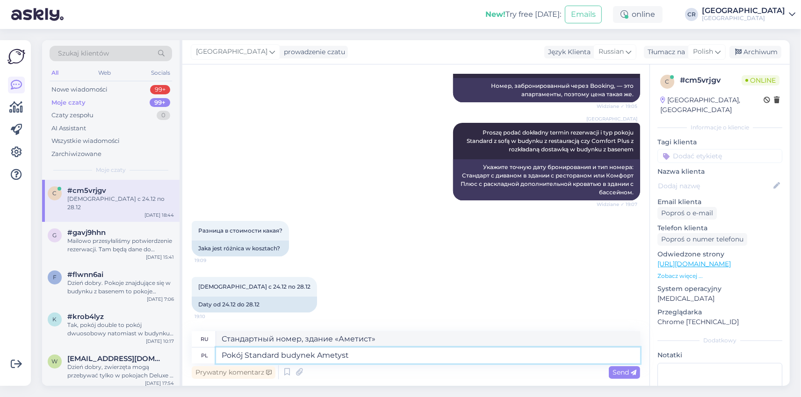
click at [354, 356] on textarea "Pokój Standard budynek Ametyst" at bounding box center [428, 356] width 424 height 16
paste textarea "Pokój Comfort Plus budynek Mineral SPA + 1"
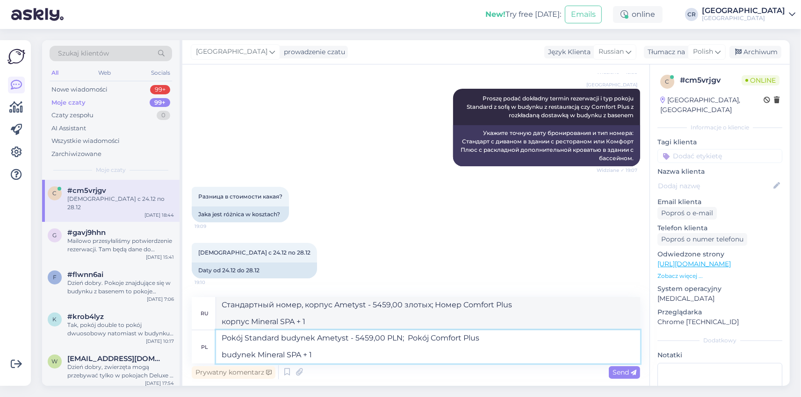
click at [223, 356] on textarea "Pokój Standard budynek Ametyst - 5459,00 PLN; Pokój Comfort Plus budynek Minera…" at bounding box center [428, 347] width 424 height 33
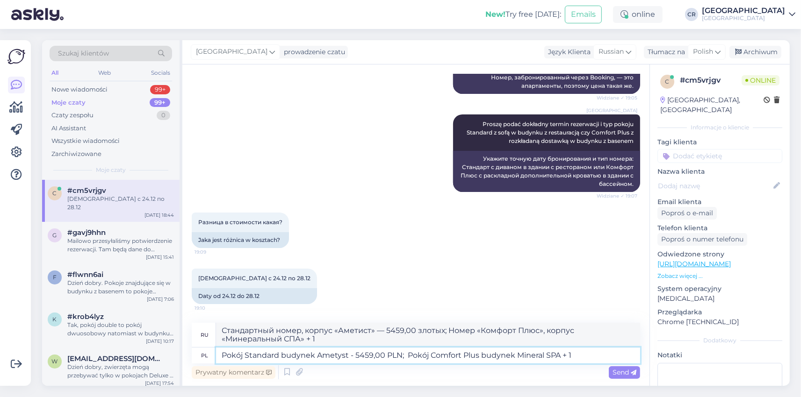
click at [583, 361] on textarea "Pokój Standard budynek Ametyst - 5459,00 PLN; Pokój Comfort Plus budynek Minera…" at bounding box center [428, 356] width 424 height 16
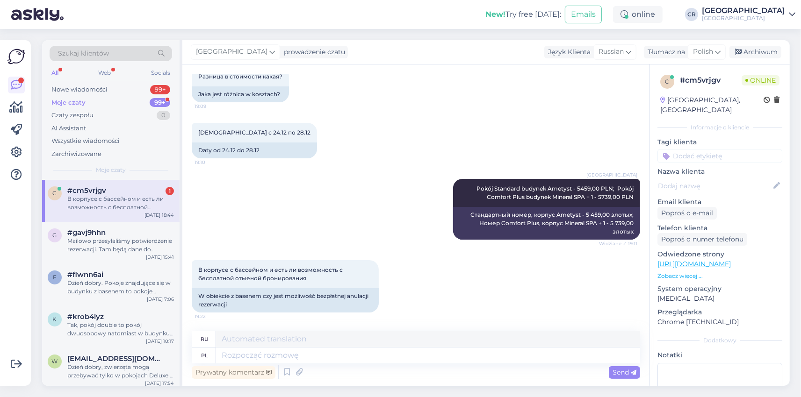
scroll to position [4130, 0]
click at [75, 195] on div "В корпусе с бассейном и есть ли возможность с бесплатной отменой бронирования" at bounding box center [120, 203] width 107 height 17
click at [230, 354] on textarea at bounding box center [428, 356] width 424 height 16
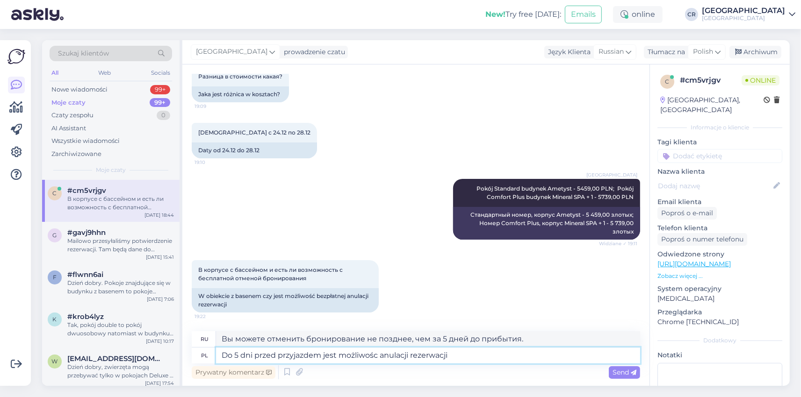
drag, startPoint x: 452, startPoint y: 354, endPoint x: 413, endPoint y: 358, distance: 39.5
click at [413, 358] on textarea "Do 5 dni przed przyjazdem jest możliwośc anulacji rezerwacji" at bounding box center [428, 356] width 424 height 16
click at [415, 355] on textarea "Do 5 dni przed przyjazdem jest możliwość anulacji" at bounding box center [428, 356] width 424 height 16
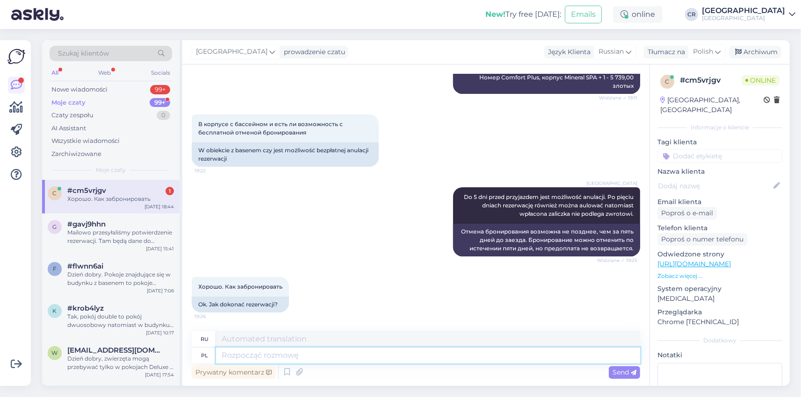
scroll to position [4276, 0]
click at [95, 202] on div "Хорошо. Как забронировать" at bounding box center [120, 199] width 107 height 8
click at [224, 354] on textarea at bounding box center [428, 356] width 424 height 16
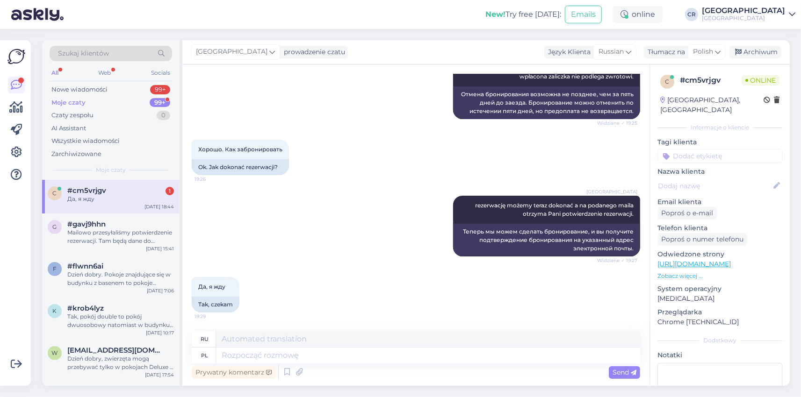
scroll to position [4413, 0]
click at [97, 198] on div "Да, я жду" at bounding box center [120, 199] width 107 height 8
click at [227, 358] on textarea at bounding box center [428, 356] width 424 height 16
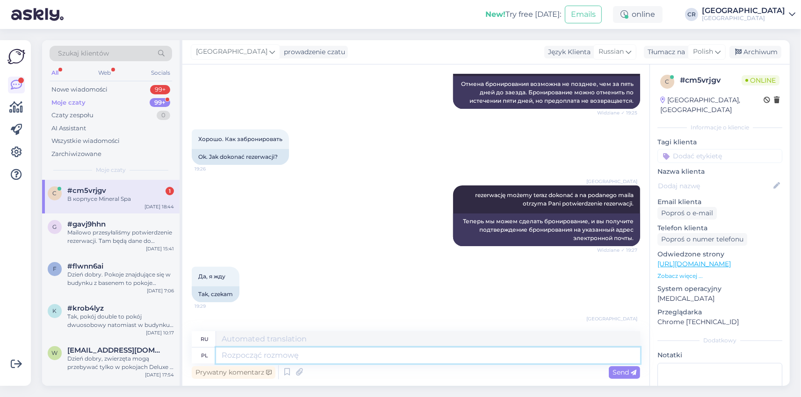
scroll to position [4526, 0]
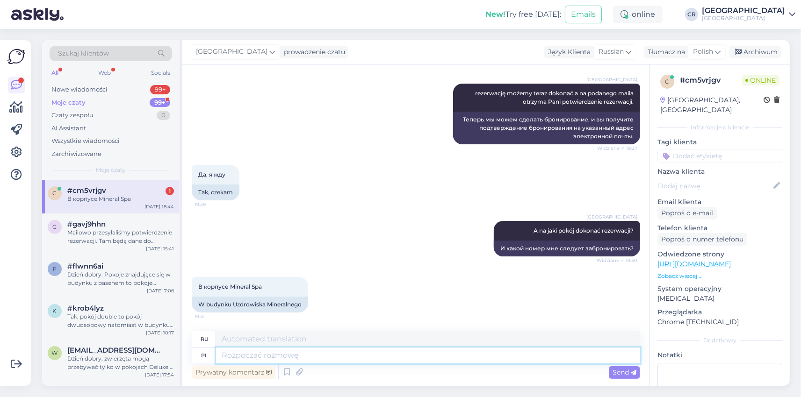
click at [251, 358] on textarea at bounding box center [428, 356] width 424 height 16
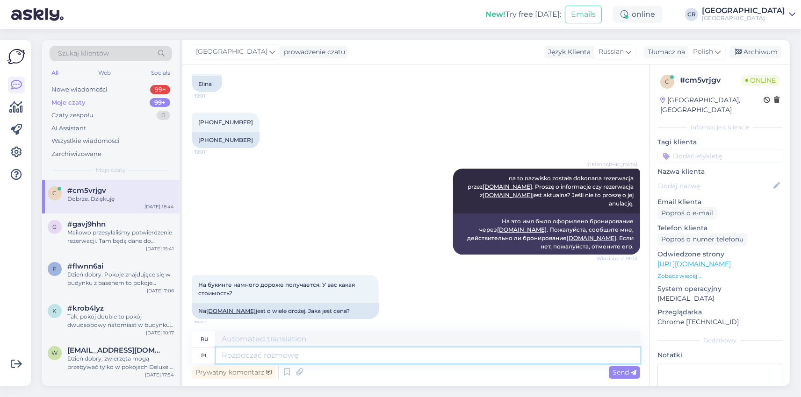
scroll to position [3502, 0]
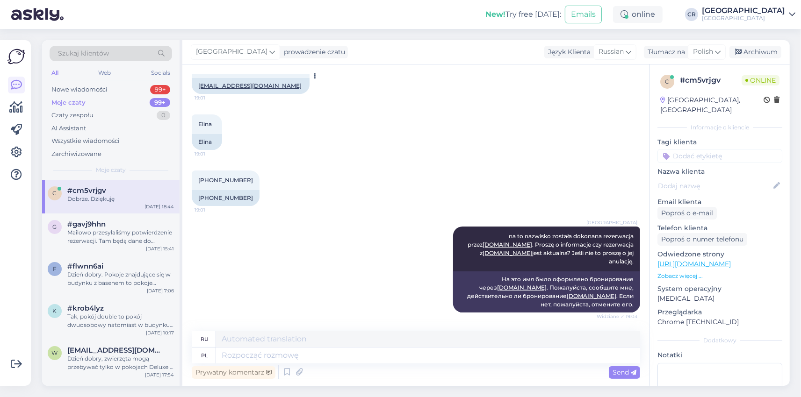
drag, startPoint x: 266, startPoint y: 203, endPoint x: 197, endPoint y: 204, distance: 68.7
click at [197, 78] on div "[EMAIL_ADDRESS][DOMAIN_NAME] 19:01" at bounding box center [251, 68] width 118 height 20
copy span "[EMAIL_ADDRESS][DOMAIN_NAME]"
drag, startPoint x: 242, startPoint y: 316, endPoint x: 197, endPoint y: 315, distance: 44.9
click at [197, 190] on div "[PHONE_NUMBER]:01" at bounding box center [226, 181] width 68 height 20
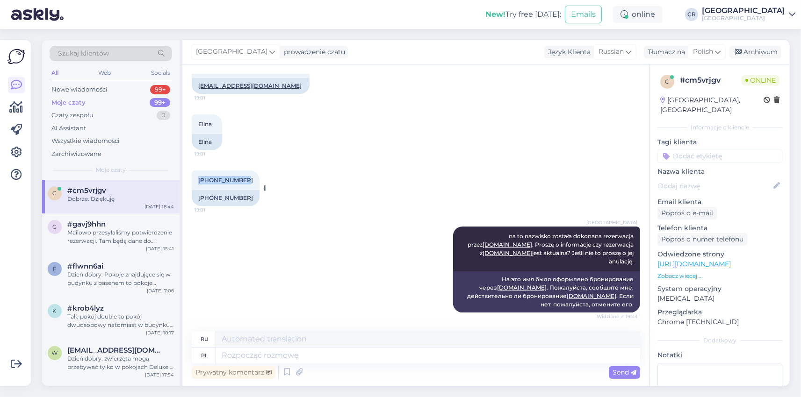
copy span "[PHONE_NUMBER]"
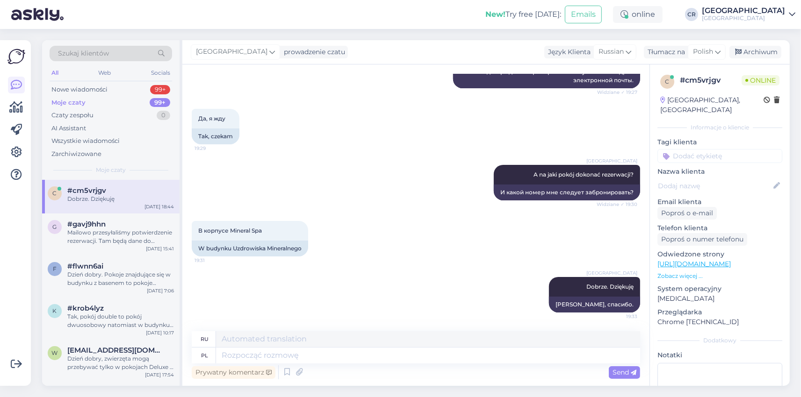
scroll to position [4582, 0]
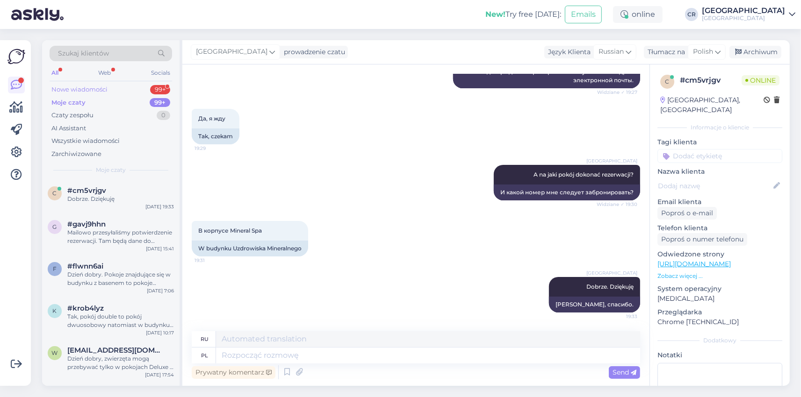
click at [88, 89] on div "Nowe wiadomości" at bounding box center [79, 89] width 56 height 9
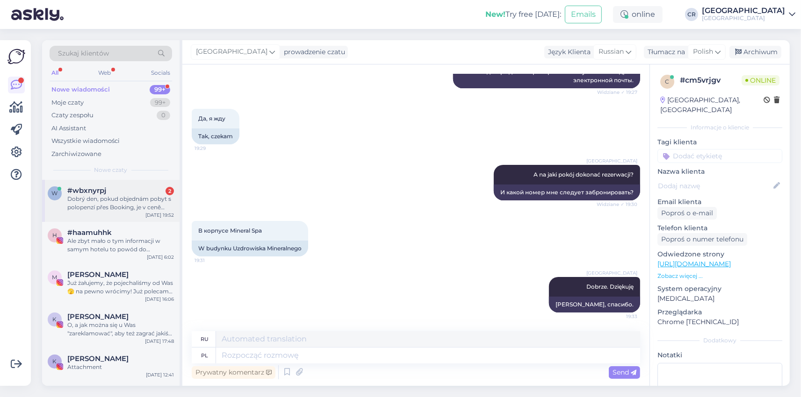
click at [79, 195] on span "#wbxnyrpj" at bounding box center [86, 191] width 39 height 8
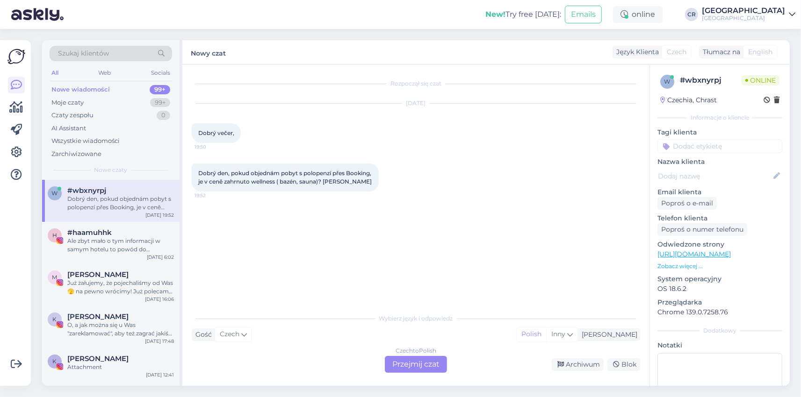
click at [400, 361] on div "Czech to Polish Przejmij czat" at bounding box center [416, 364] width 62 height 17
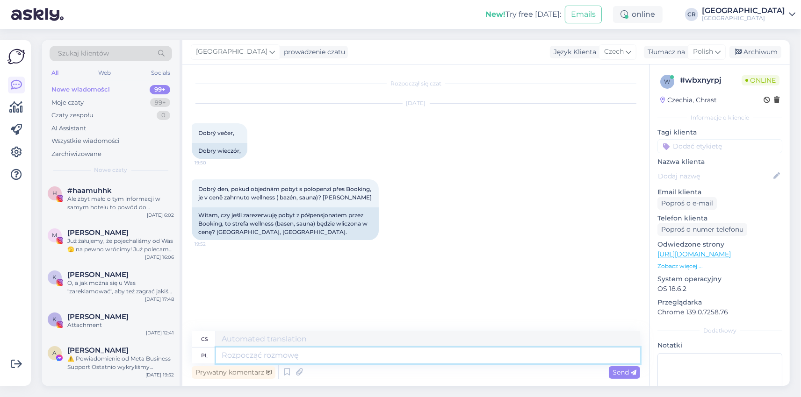
click at [244, 353] on textarea at bounding box center [428, 356] width 424 height 16
click at [221, 354] on textarea "Tak, oczywiście" at bounding box center [428, 356] width 424 height 16
click at [627, 370] on span "Send" at bounding box center [625, 372] width 24 height 8
